Goal: Information Seeking & Learning: Learn about a topic

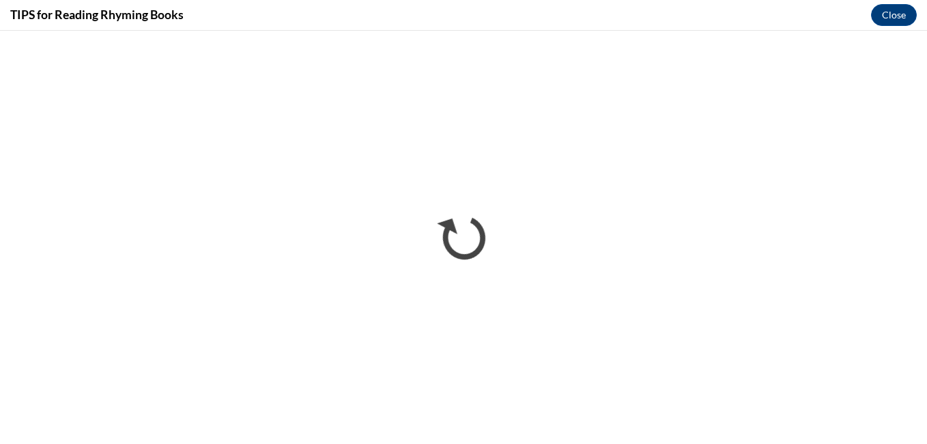
scroll to position [675, 0]
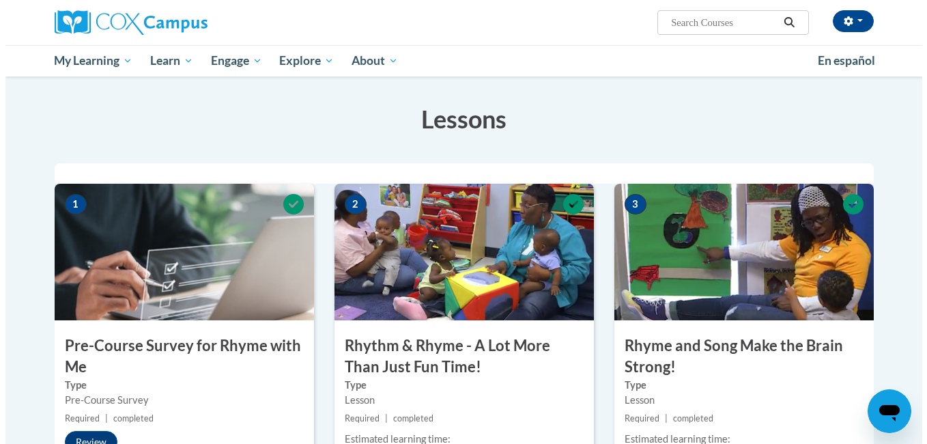
scroll to position [675, 0]
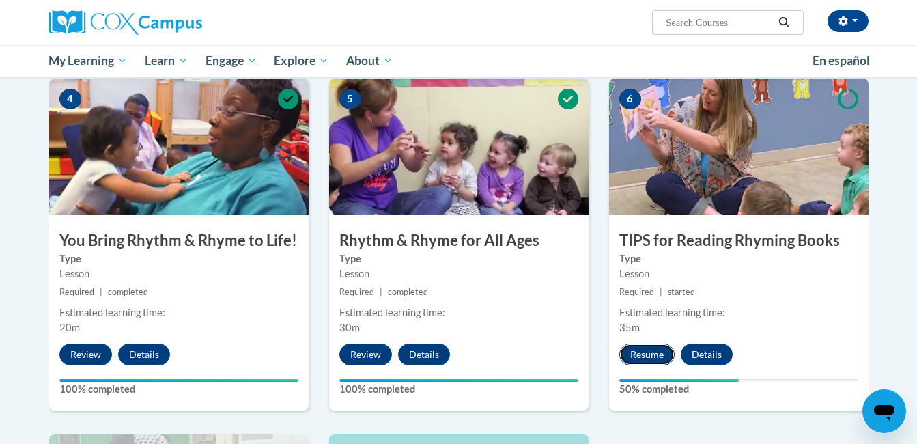
click at [646, 344] on button "Resume" at bounding box center [646, 354] width 55 height 22
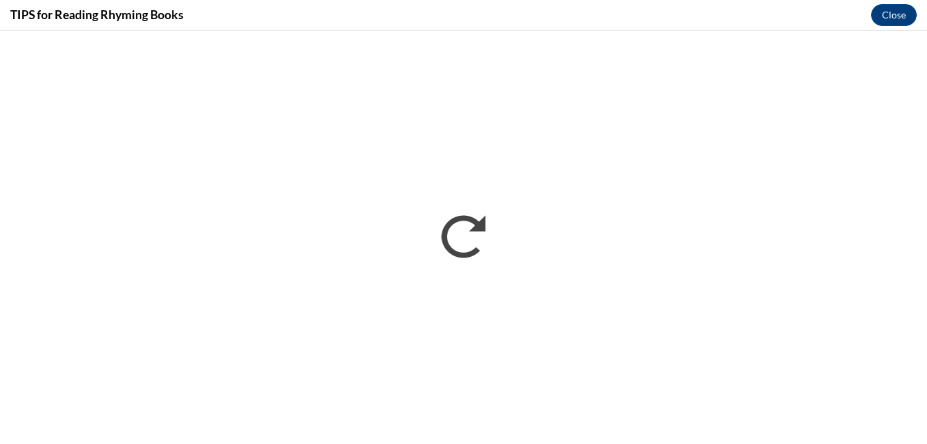
scroll to position [0, 0]
